Goal: Entertainment & Leisure: Consume media (video, audio)

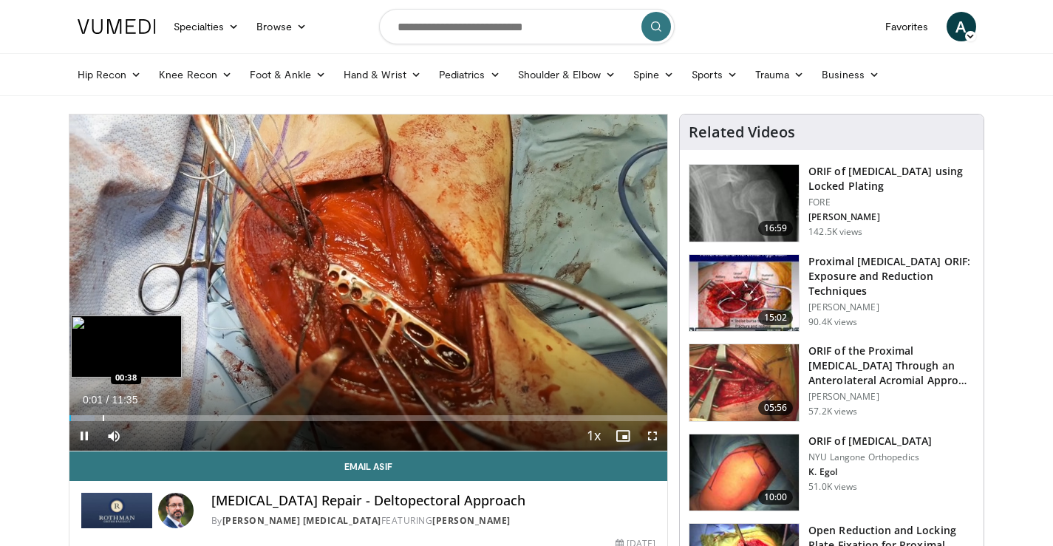
click at [101, 419] on div "Loaded : 4.31% 00:01 00:38" at bounding box center [368, 418] width 598 height 6
click at [120, 418] on div "Progress Bar" at bounding box center [120, 418] width 1 height 6
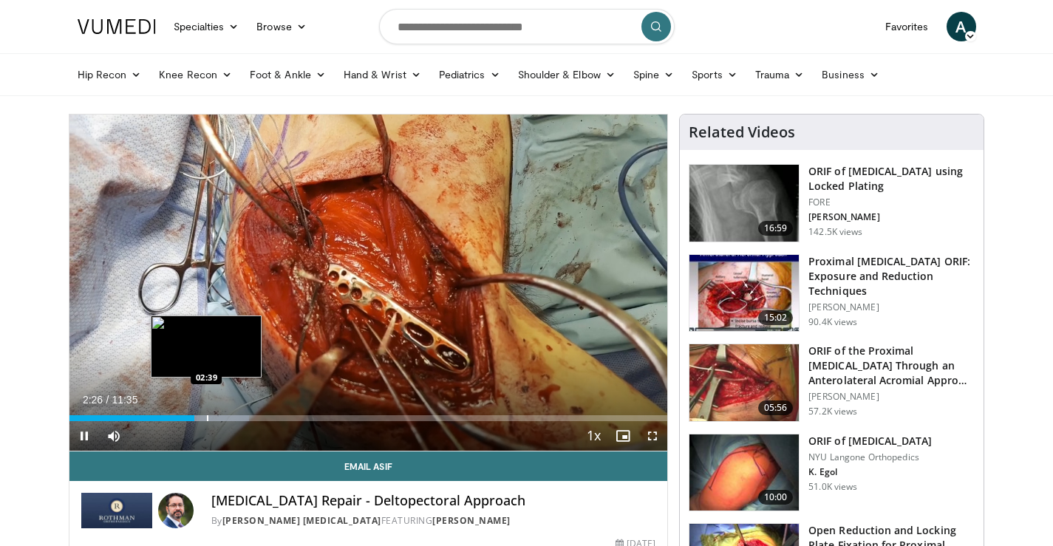
click at [208, 415] on div "Progress Bar" at bounding box center [207, 418] width 85 height 6
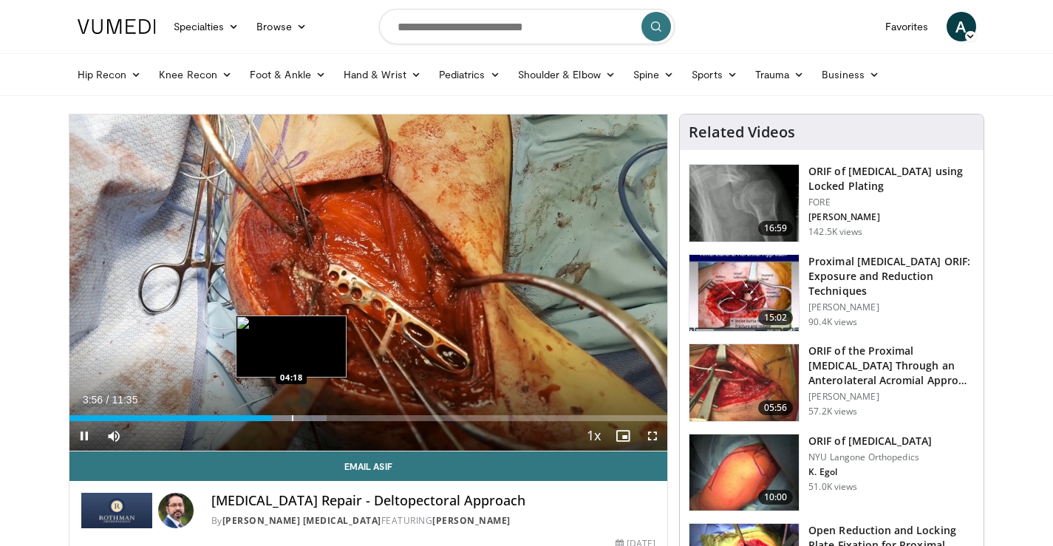
click at [292, 419] on div "Progress Bar" at bounding box center [292, 418] width 1 height 6
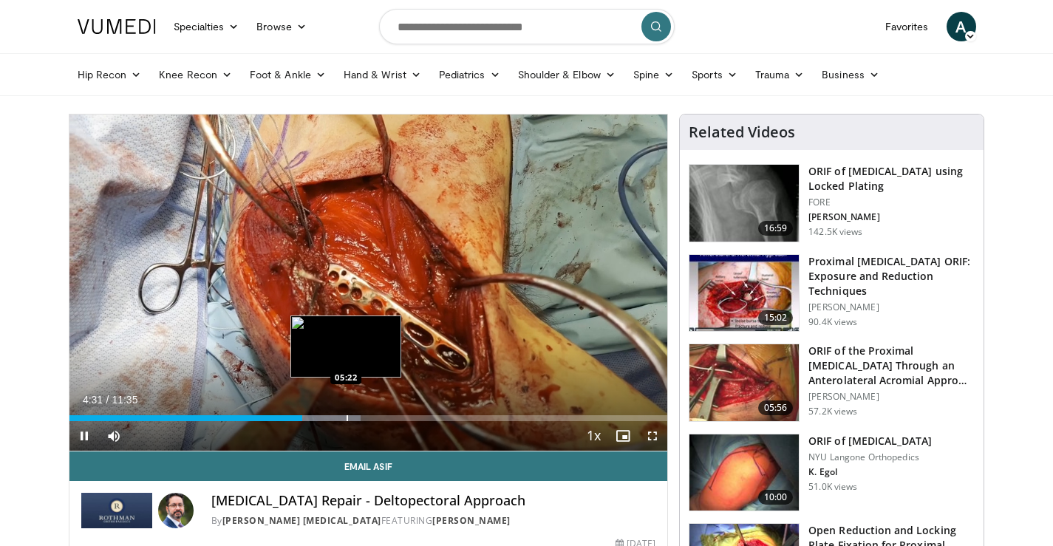
click at [347, 415] on div "Progress Bar" at bounding box center [347, 418] width 1 height 6
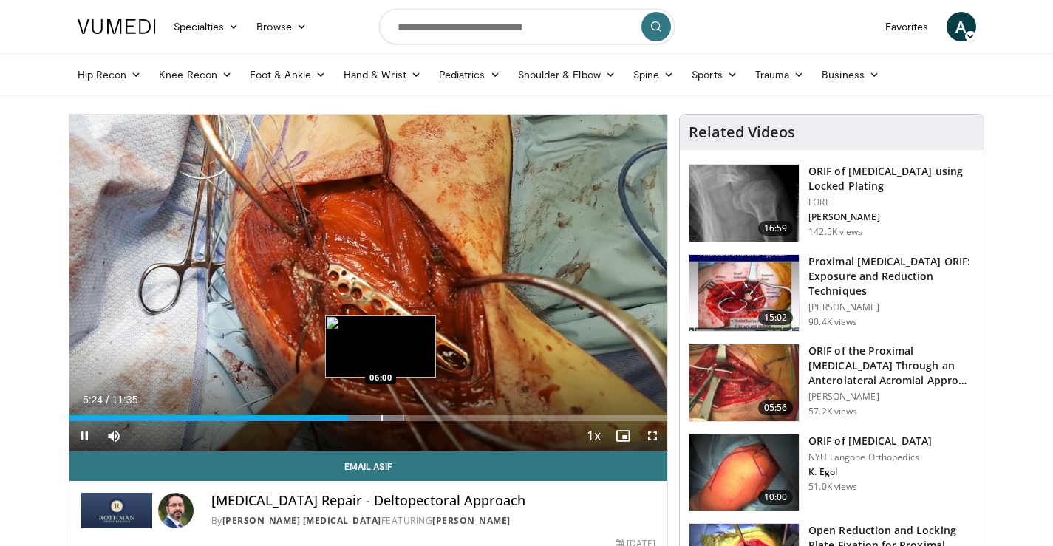
click at [381, 417] on div "Progress Bar" at bounding box center [381, 418] width 1 height 6
click at [399, 417] on div "Progress Bar" at bounding box center [398, 418] width 1 height 6
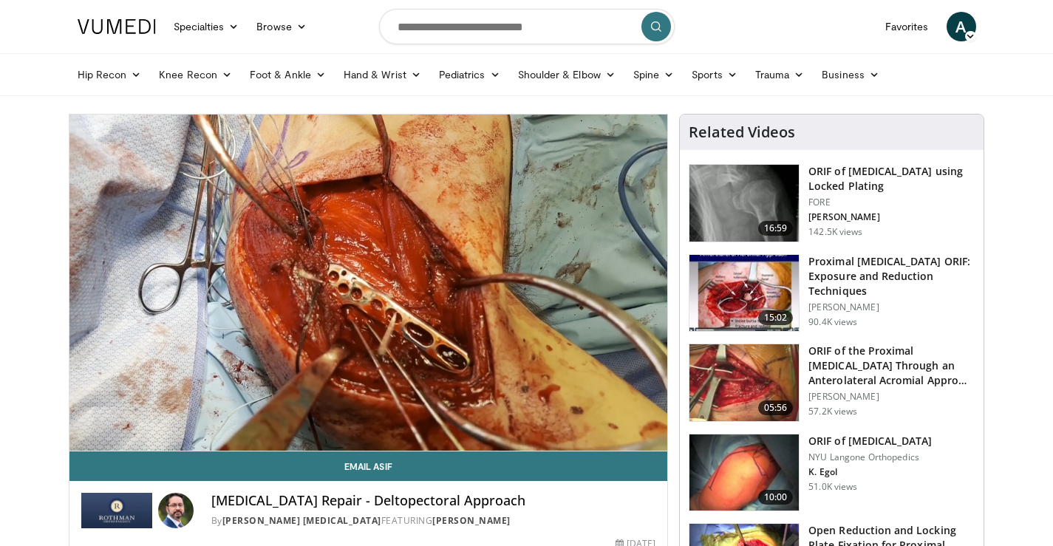
scroll to position [197, 0]
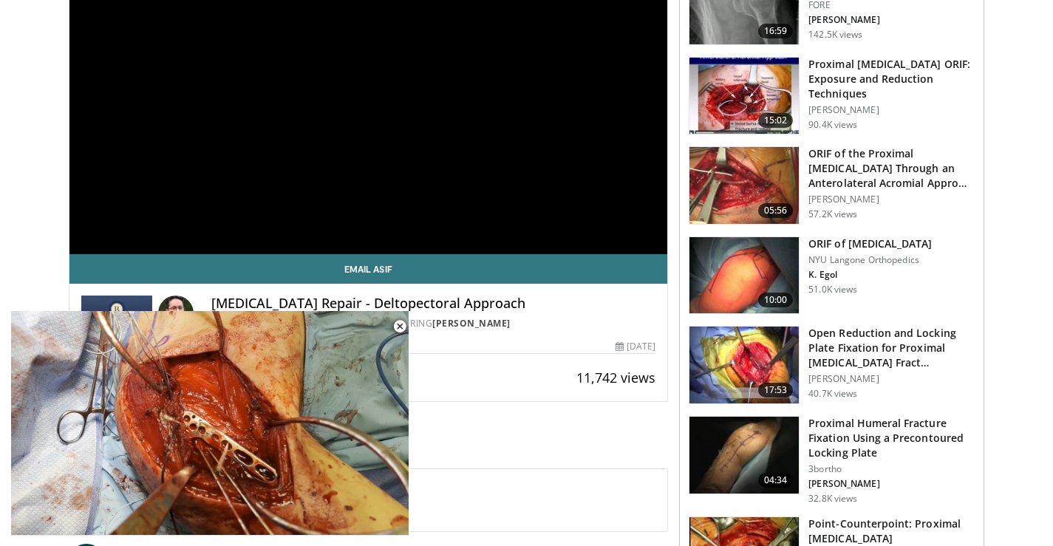
click at [738, 265] on img at bounding box center [743, 275] width 109 height 77
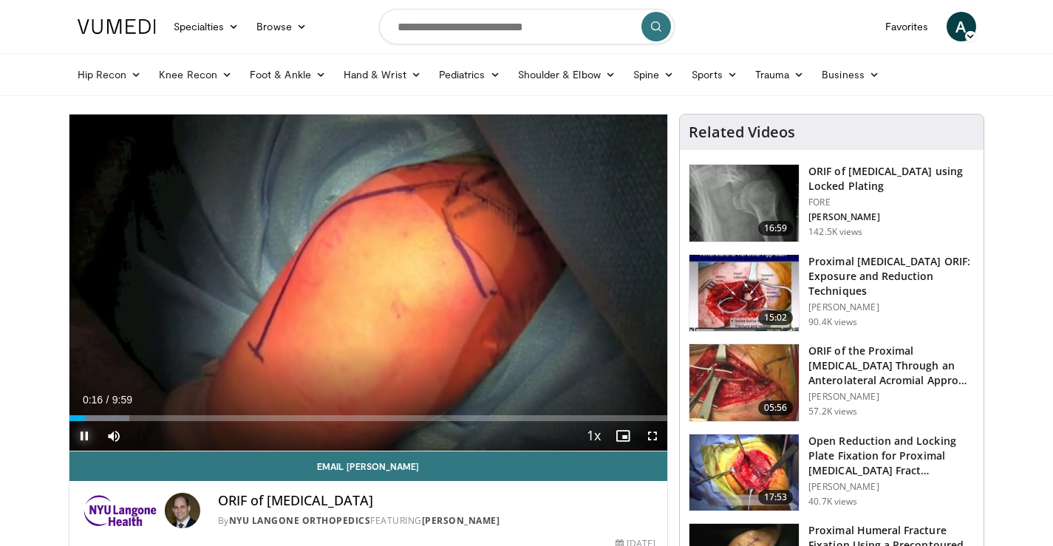
click at [83, 434] on span "Video Player" at bounding box center [84, 436] width 30 height 30
